Goal: Information Seeking & Learning: Learn about a topic

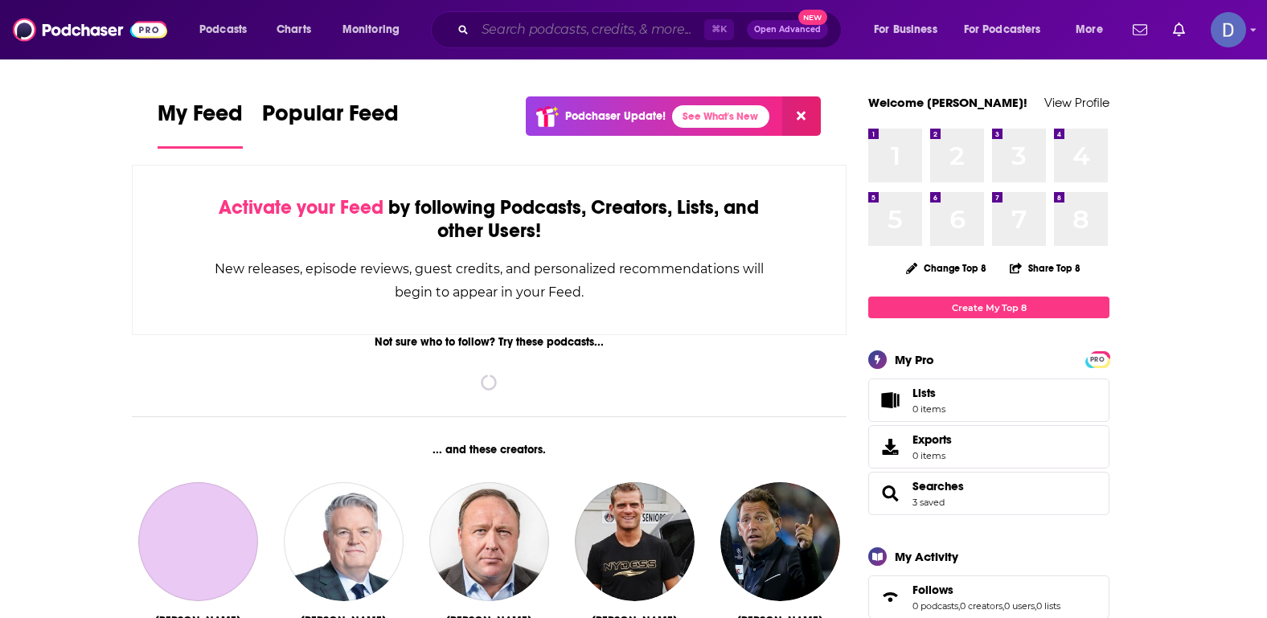
click at [547, 31] on input "Search podcasts, credits, & more..." at bounding box center [589, 30] width 229 height 26
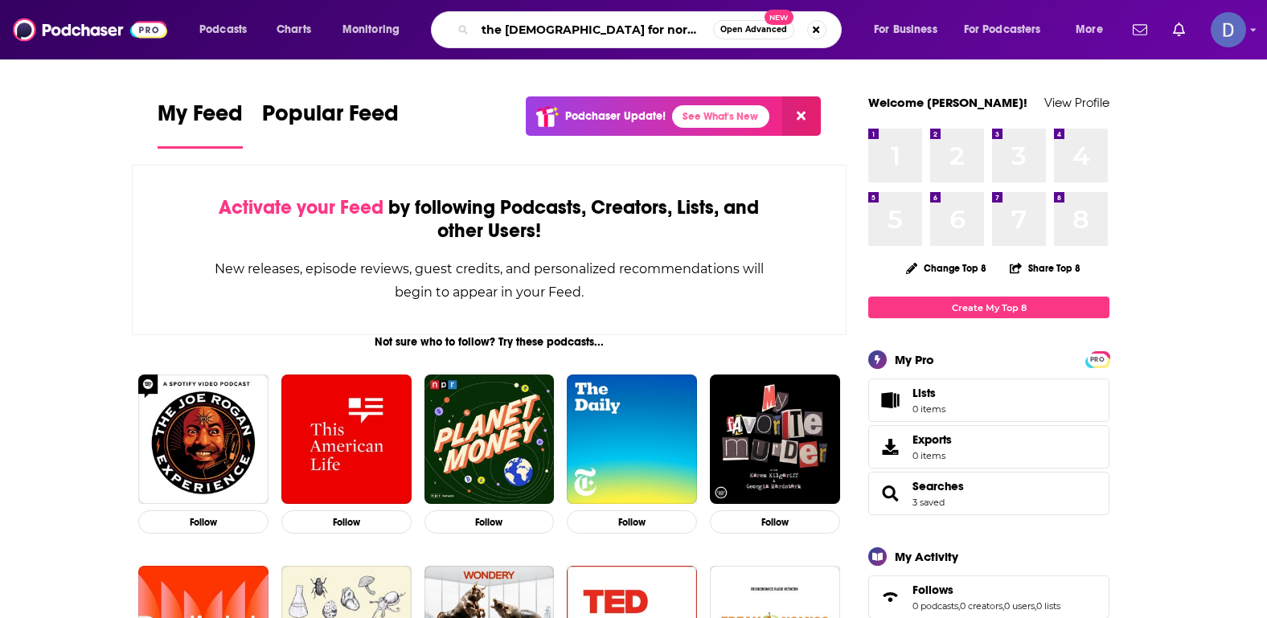
type input "the [DEMOGRAPHIC_DATA] for normal people"
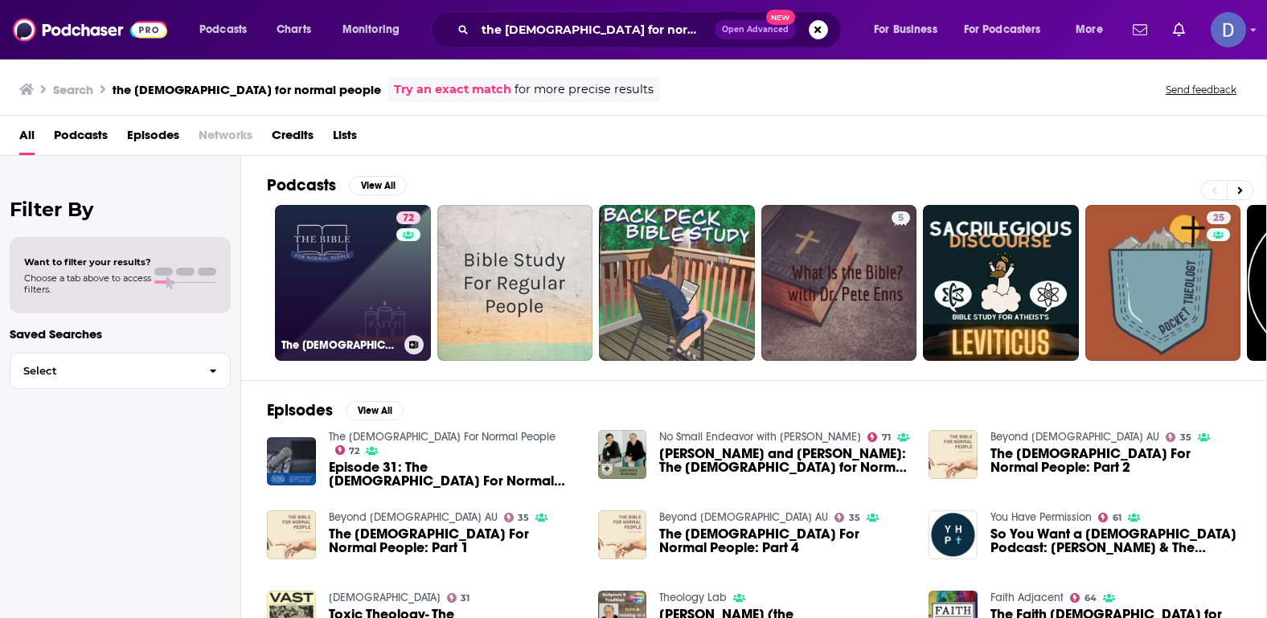
click at [352, 264] on link "72 The [DEMOGRAPHIC_DATA] For Normal People" at bounding box center [353, 283] width 156 height 156
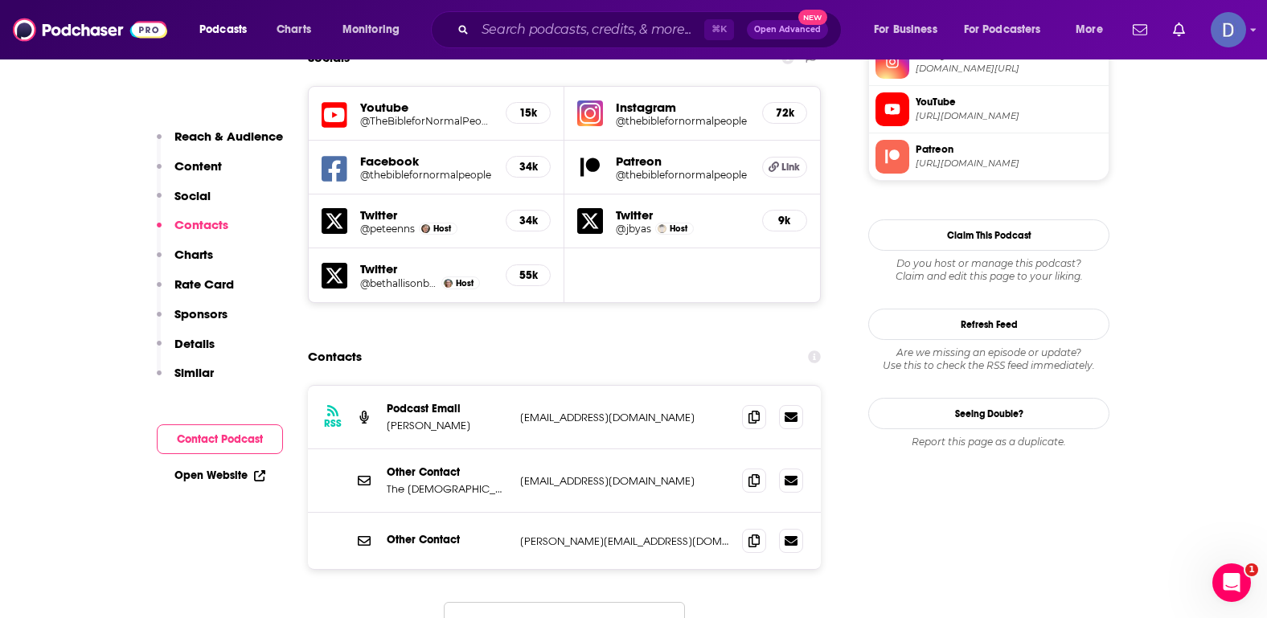
scroll to position [1470, 0]
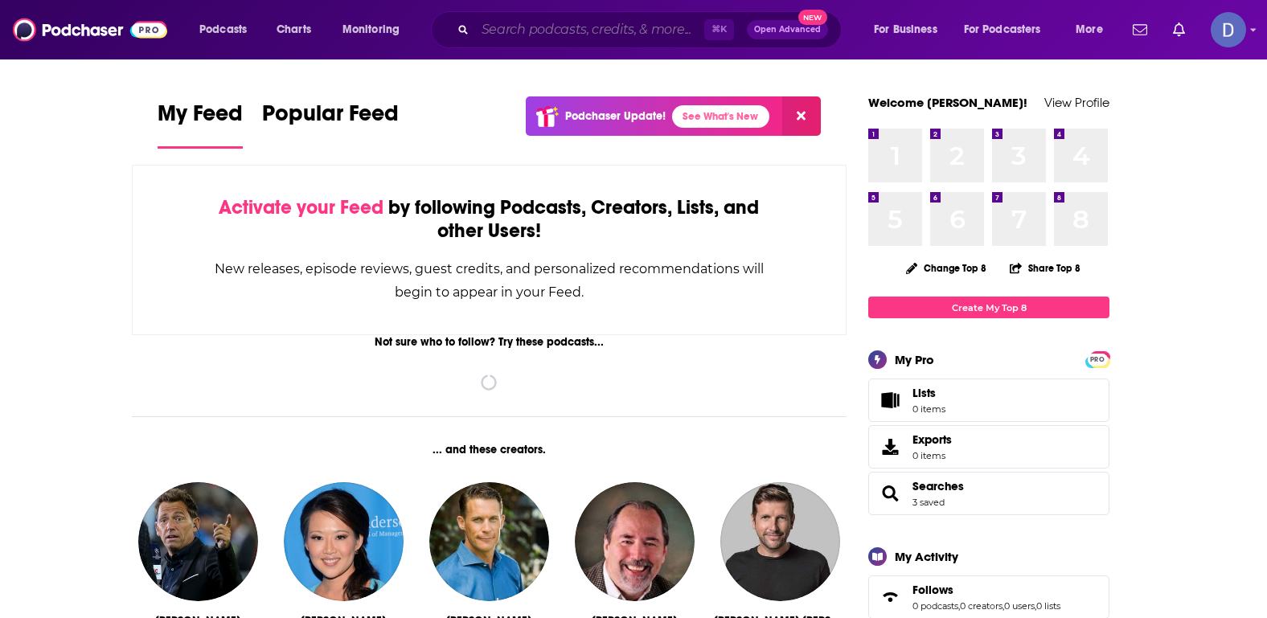
click at [558, 18] on input "Search podcasts, credits, & more..." at bounding box center [589, 30] width 229 height 26
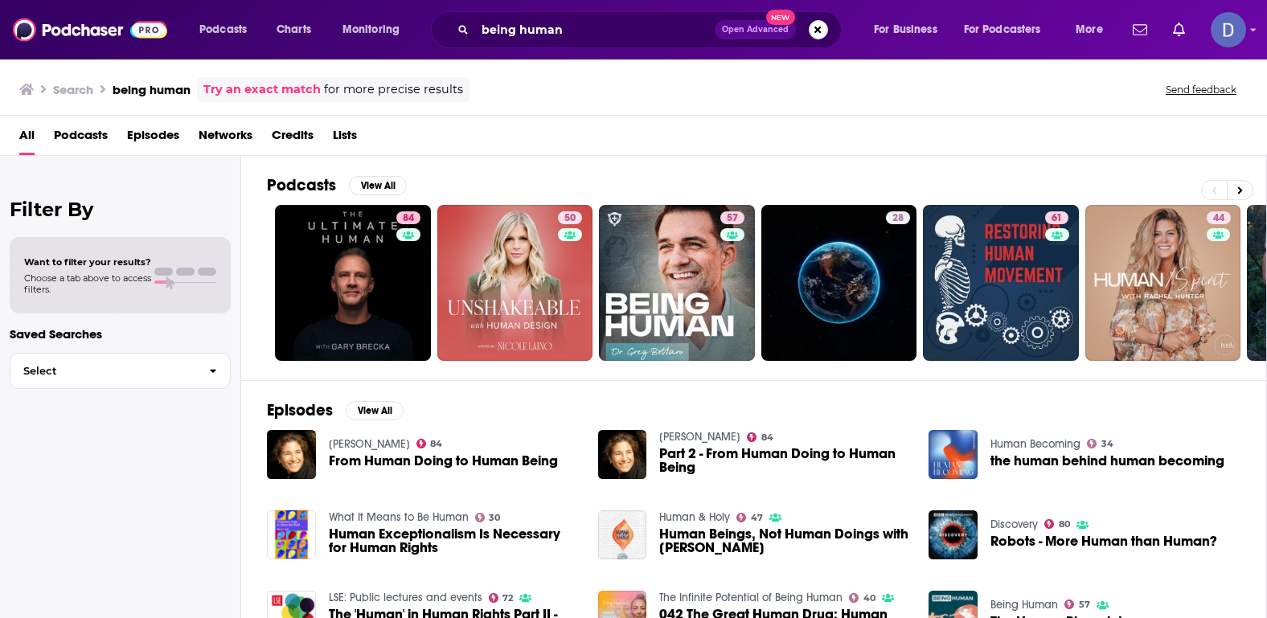
scroll to position [2, 0]
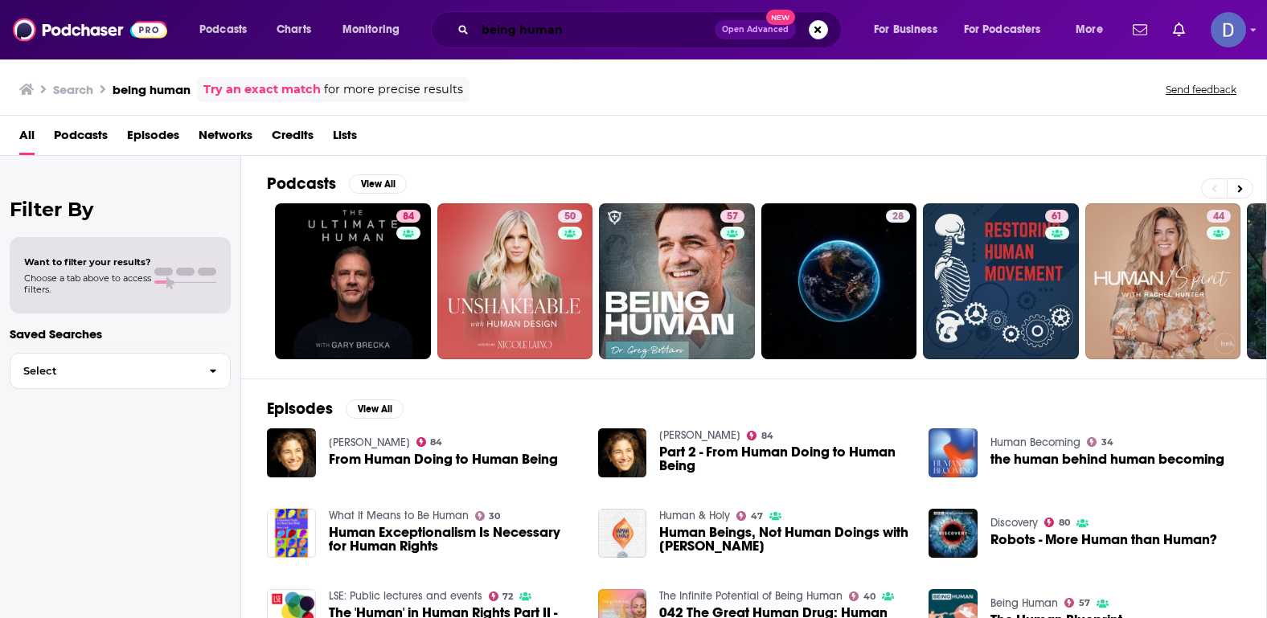
click at [586, 33] on input "being human" at bounding box center [595, 30] width 240 height 26
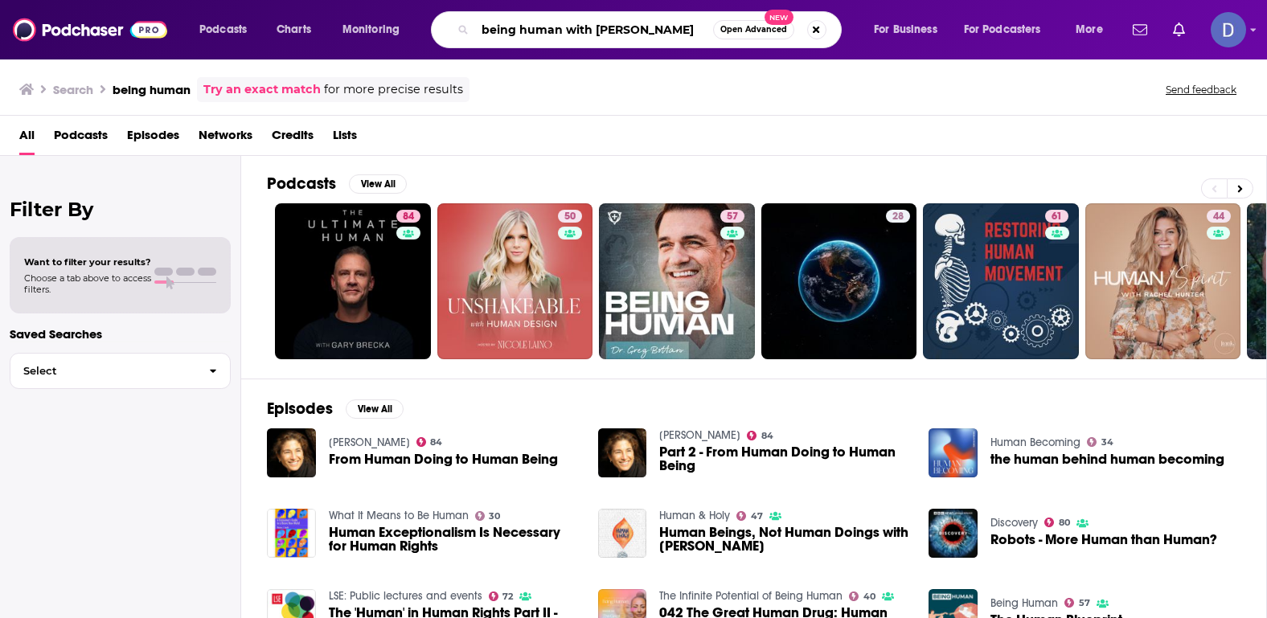
type input "being human with Steve Cuss"
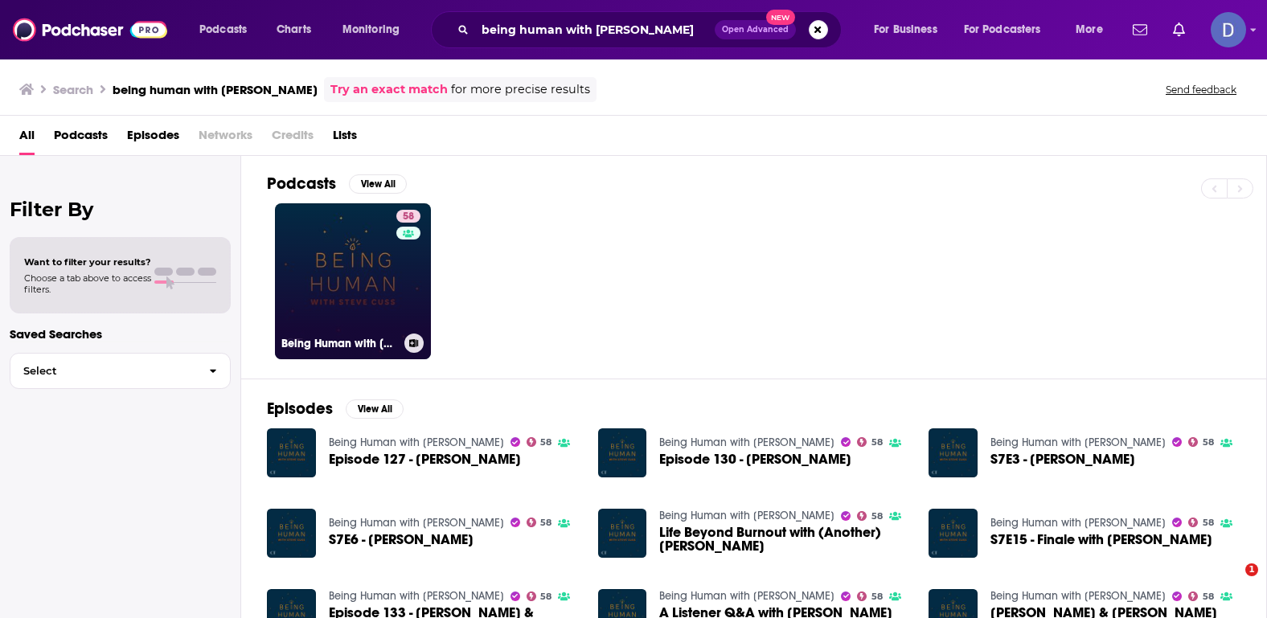
click at [363, 287] on link "58 Being Human with Steve Cuss" at bounding box center [353, 281] width 156 height 156
